Goal: Information Seeking & Learning: Find specific fact

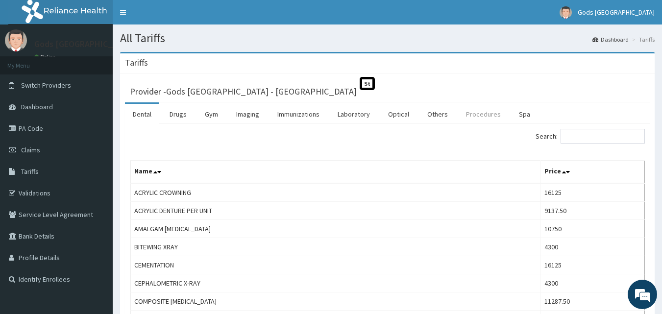
click at [479, 116] on link "Procedures" at bounding box center [483, 114] width 50 height 21
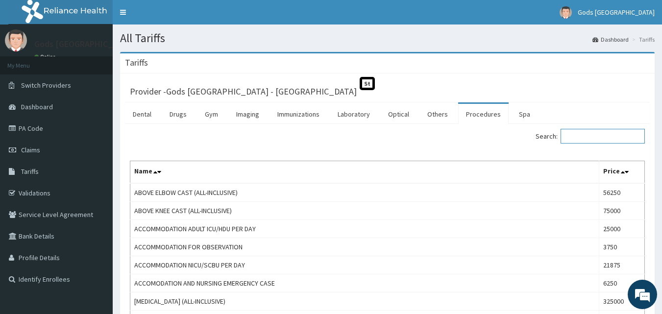
click at [574, 136] on input "Search:" at bounding box center [602, 136] width 84 height 15
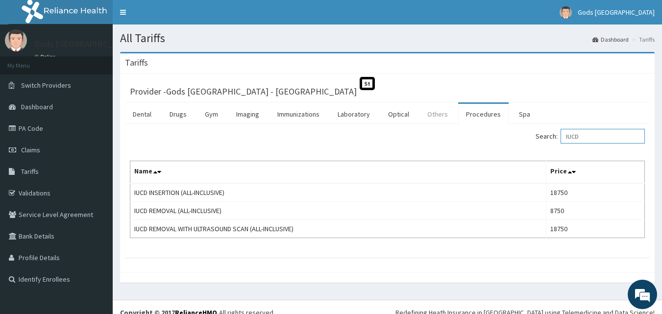
type input "IUCD"
click at [439, 115] on link "Others" at bounding box center [437, 114] width 36 height 21
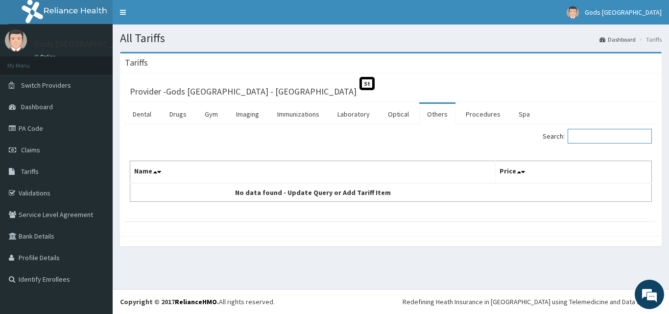
click at [586, 135] on input "Search:" at bounding box center [610, 136] width 84 height 15
click at [484, 115] on link "Procedures" at bounding box center [483, 114] width 50 height 21
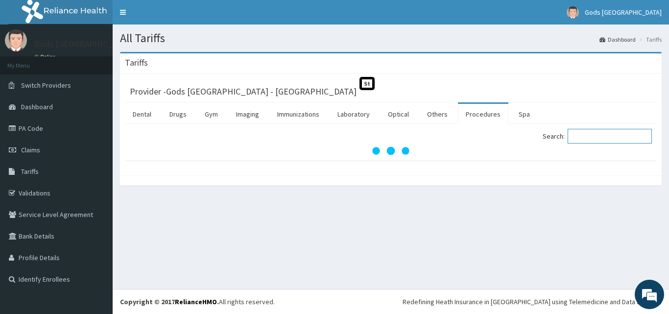
click at [579, 134] on input "Search:" at bounding box center [610, 136] width 84 height 15
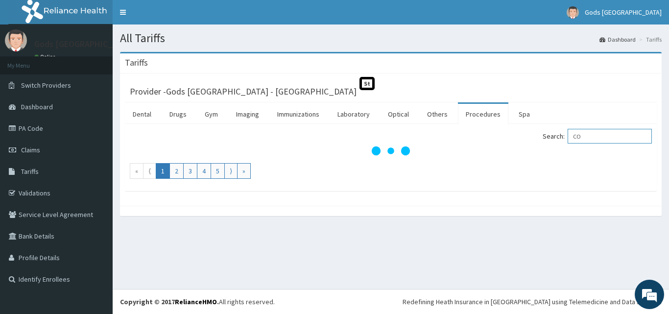
type input "C"
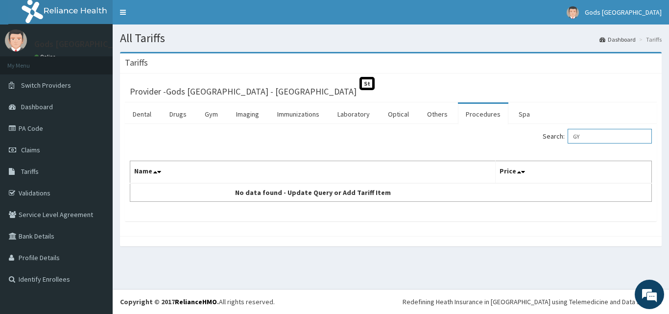
type input "G"
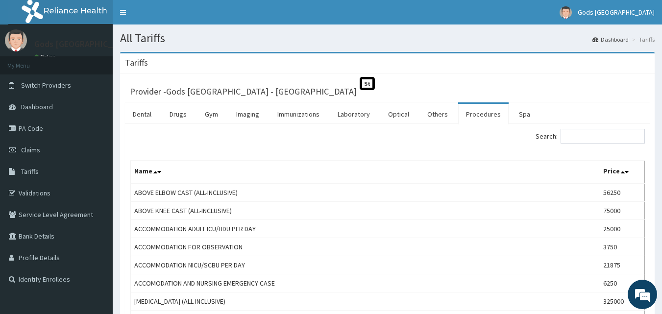
click at [481, 113] on link "Procedures" at bounding box center [483, 114] width 50 height 21
click at [588, 135] on input "Search:" at bounding box center [602, 136] width 84 height 15
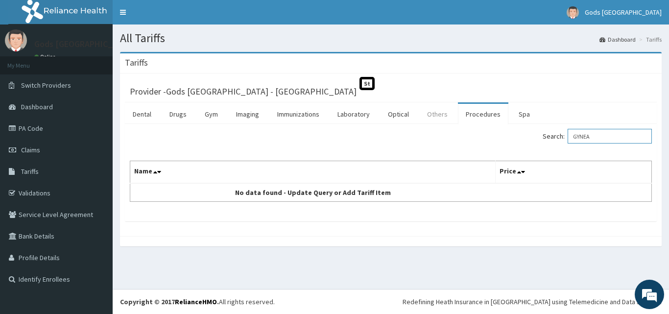
type input "GYNEA"
click at [441, 118] on link "Others" at bounding box center [437, 114] width 36 height 21
click at [518, 122] on link "Spa" at bounding box center [524, 114] width 27 height 21
click at [596, 138] on input "Search:" at bounding box center [610, 136] width 84 height 15
click at [600, 138] on input "GYNEA" at bounding box center [610, 136] width 84 height 15
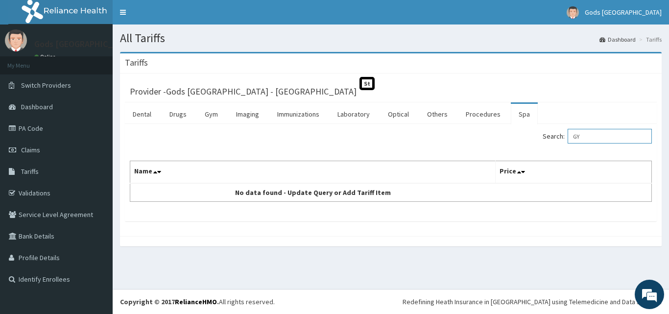
type input "G"
type input "IUCD"
click at [488, 115] on link "Procedures" at bounding box center [483, 114] width 50 height 21
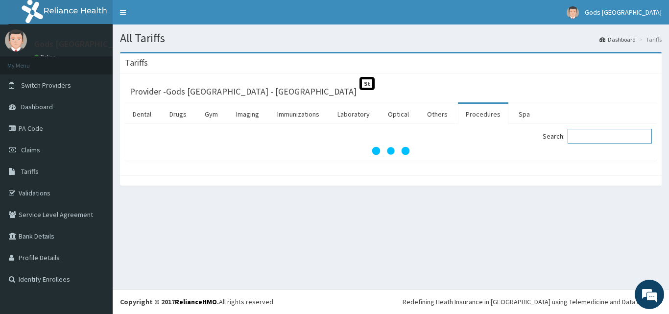
click at [587, 135] on input "Search:" at bounding box center [610, 136] width 84 height 15
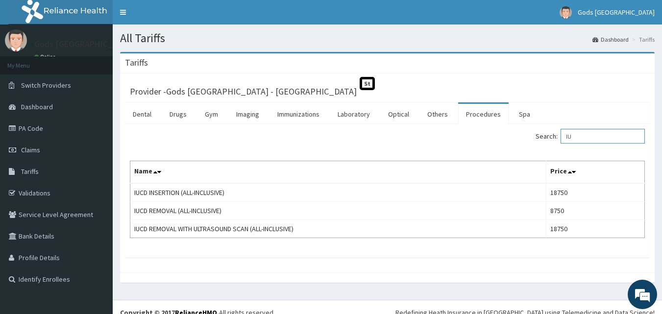
type input "I"
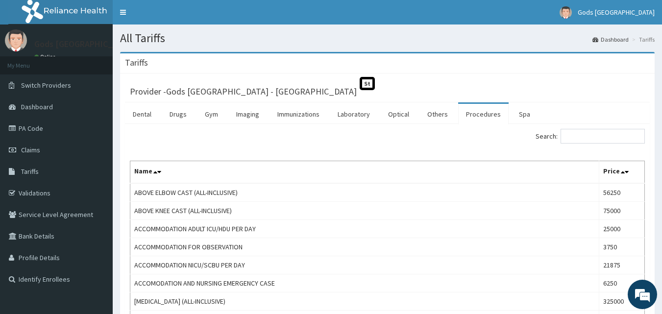
click at [470, 115] on link "Procedures" at bounding box center [483, 114] width 50 height 21
click at [581, 138] on input "Search:" at bounding box center [602, 136] width 84 height 15
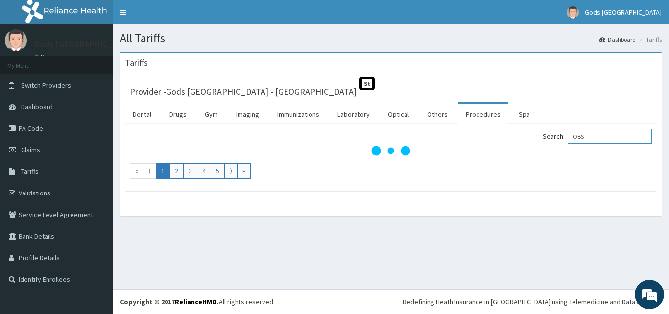
type input "OBST"
